Goal: Task Accomplishment & Management: Manage account settings

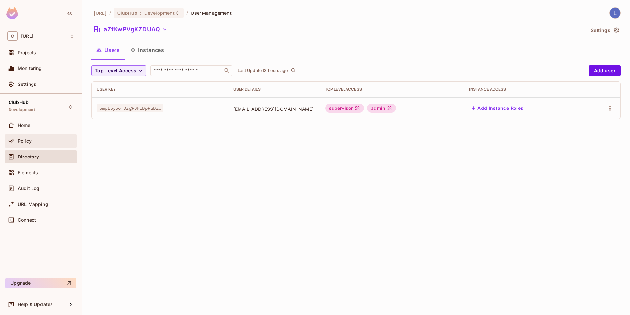
click at [29, 143] on span "Policy" at bounding box center [25, 140] width 14 height 5
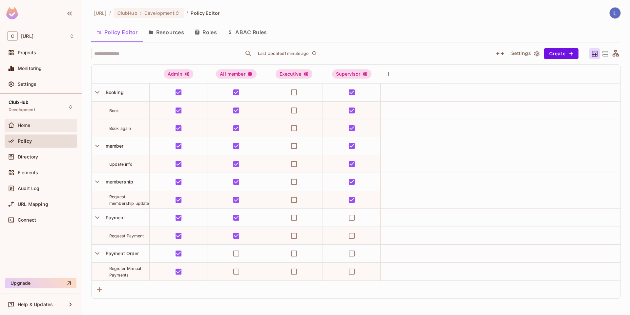
click at [27, 126] on span "Home" at bounding box center [24, 124] width 13 height 5
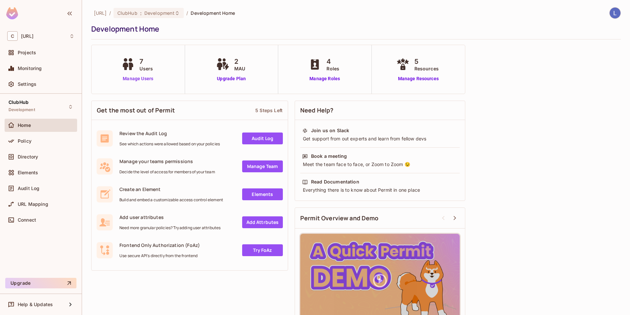
click at [136, 80] on link "Manage Users" at bounding box center [138, 78] width 36 height 7
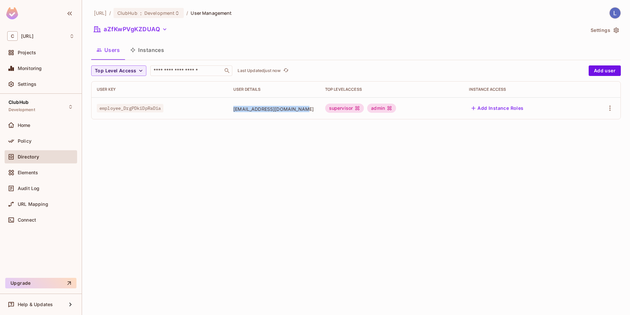
drag, startPoint x: 238, startPoint y: 109, endPoint x: 311, endPoint y: 117, distance: 73.3
click at [311, 117] on td "[EMAIL_ADDRESS][DOMAIN_NAME]" at bounding box center [274, 108] width 92 height 22
drag, startPoint x: 177, startPoint y: 110, endPoint x: 97, endPoint y: 109, distance: 80.1
click at [97, 109] on div "employee_DrgPDkiDpRaDia" at bounding box center [160, 108] width 126 height 7
click at [401, 206] on div "[URL] / ClubHub : Development / User Management aZfKwPVgKZDUAQ Settings Users I…" at bounding box center [356, 157] width 548 height 315
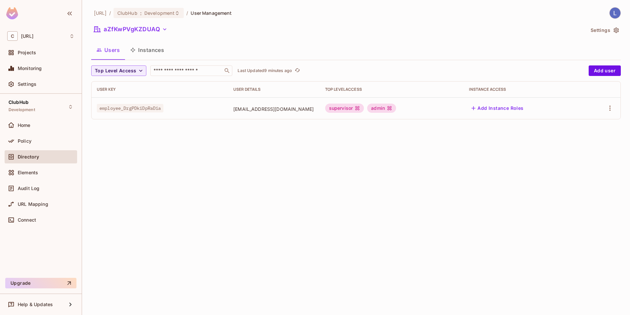
click at [528, 232] on div "[URL] / ClubHub : Development / User Management aZfKwPVgKZDUAQ Settings Users I…" at bounding box center [356, 157] width 548 height 315
